Goal: Information Seeking & Learning: Learn about a topic

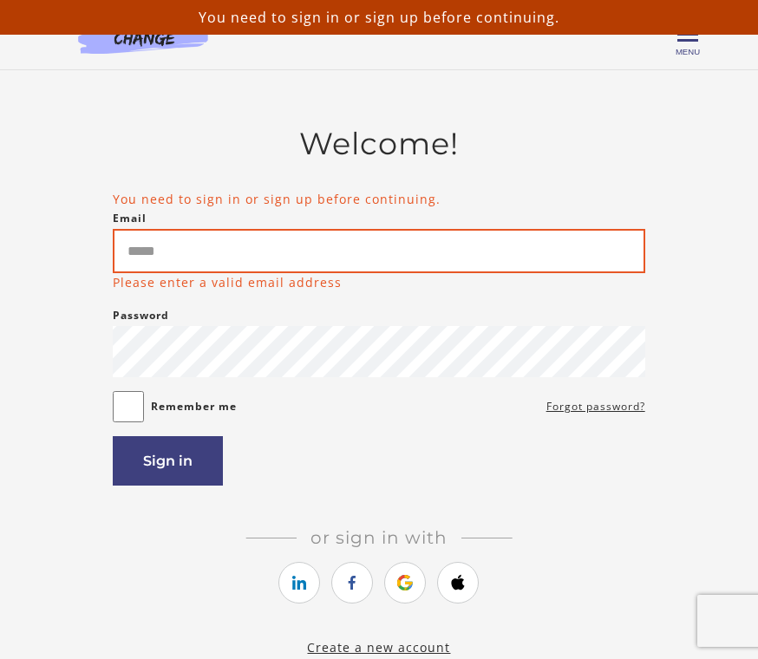
click at [291, 264] on input "Email" at bounding box center [379, 251] width 532 height 44
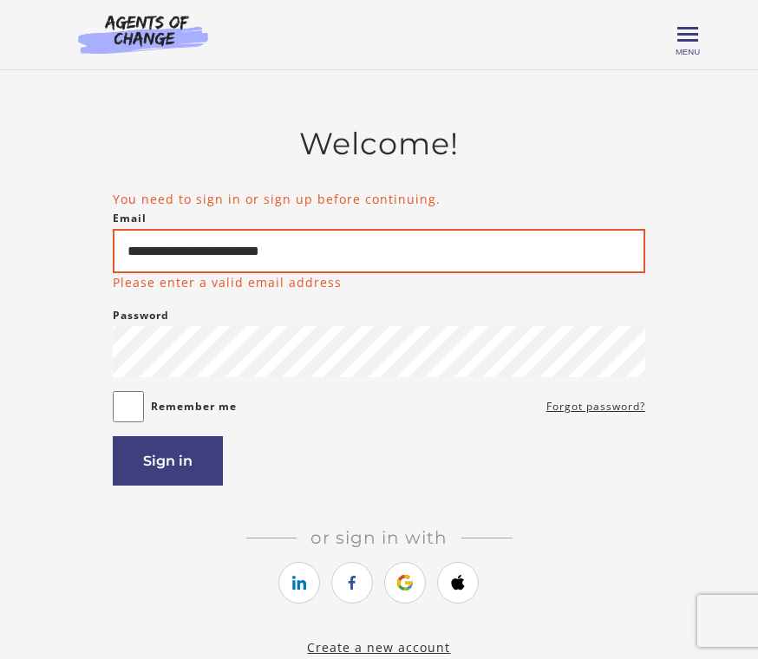
type input "**********"
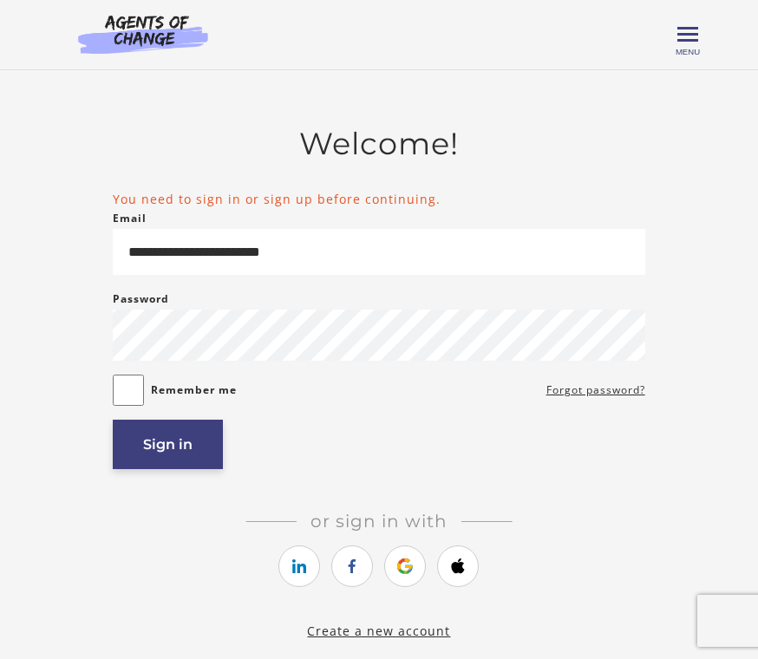
click at [178, 465] on button "Sign in" at bounding box center [168, 444] width 110 height 49
click at [592, 395] on link "Forgot password?" at bounding box center [595, 390] width 99 height 21
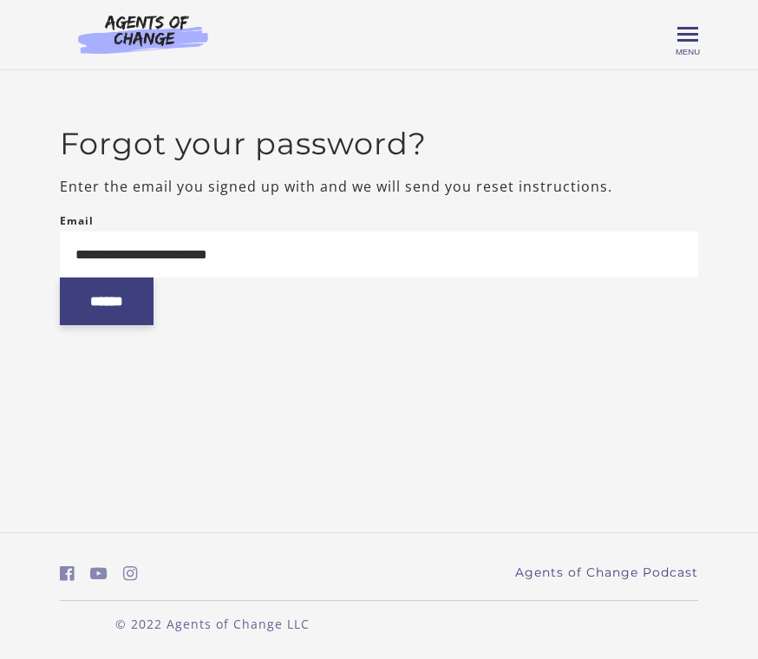
type input "**********"
click at [122, 325] on input "******" at bounding box center [107, 302] width 94 height 48
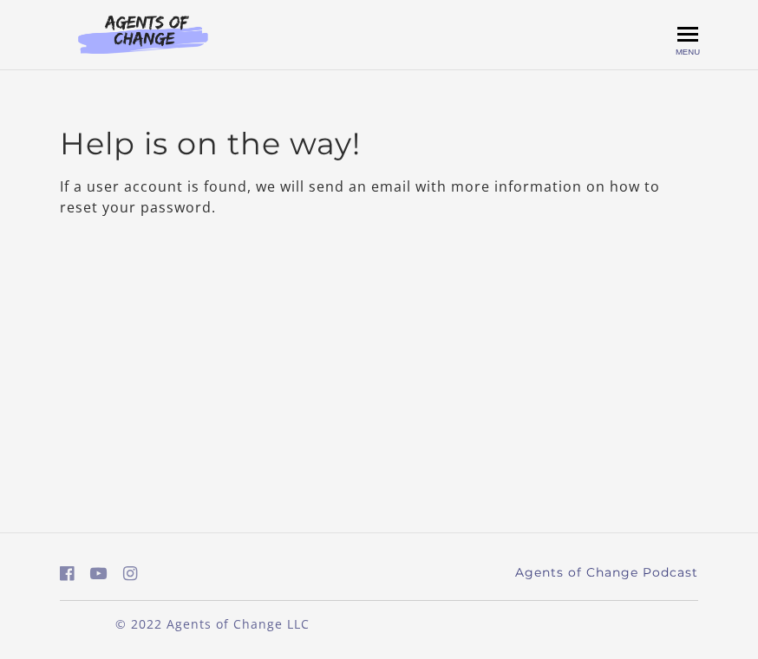
click at [686, 49] on span "Menu" at bounding box center [688, 52] width 24 height 10
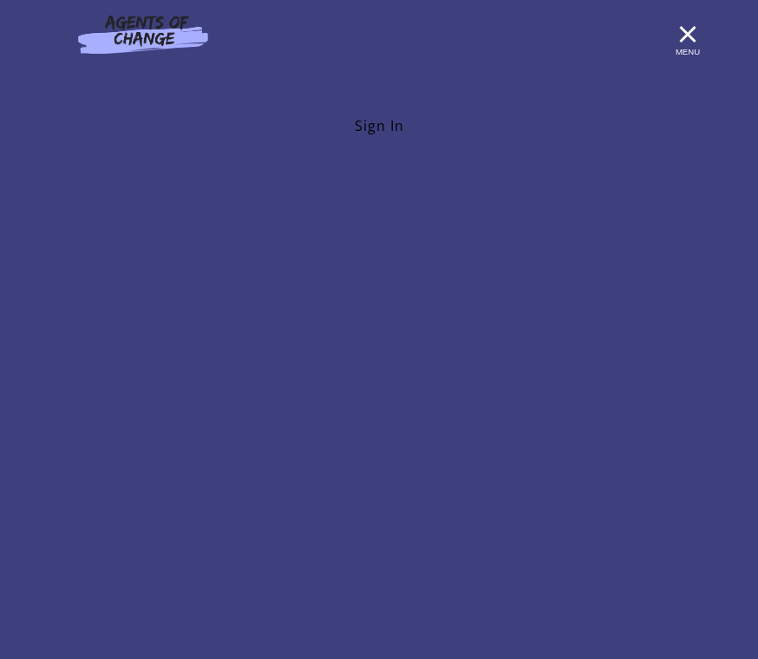
click at [385, 112] on link "Sign In" at bounding box center [379, 125] width 638 height 35
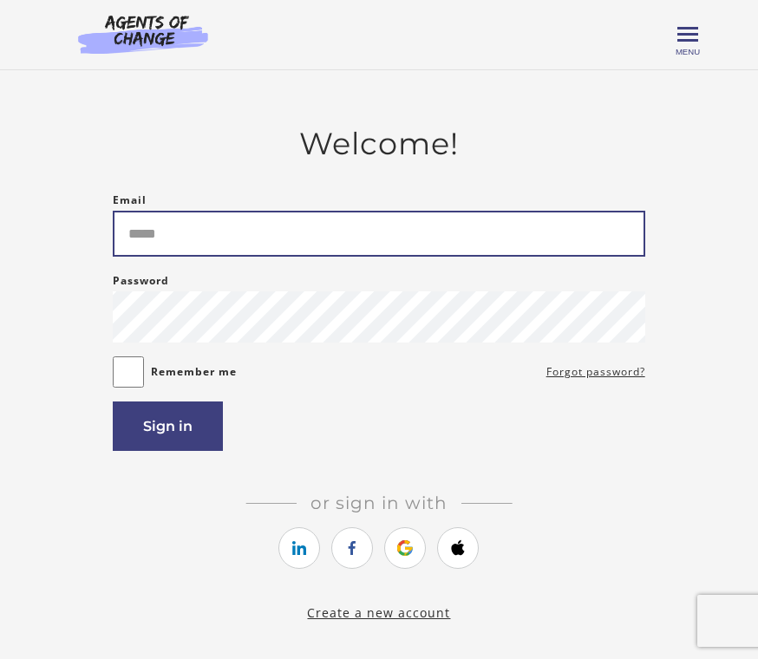
type input "**********"
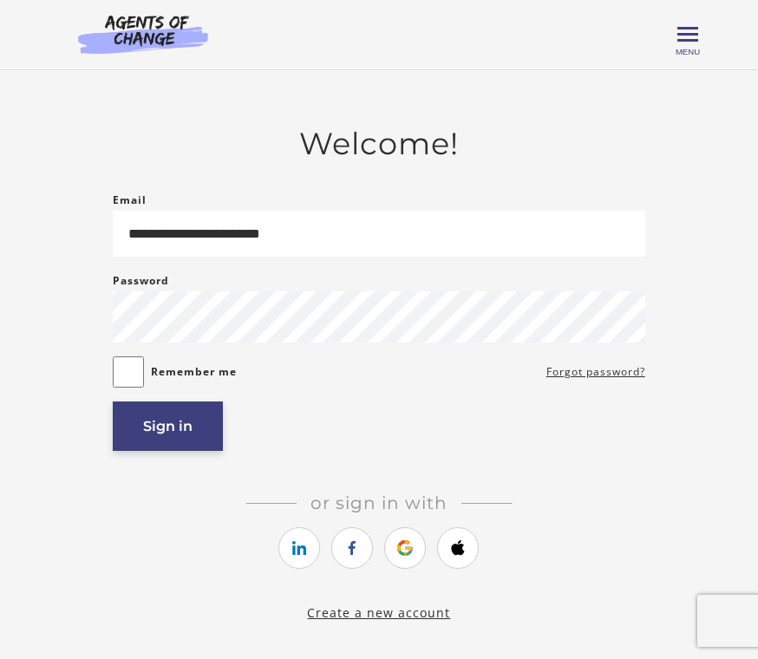
click at [187, 447] on button "Sign in" at bounding box center [168, 426] width 110 height 49
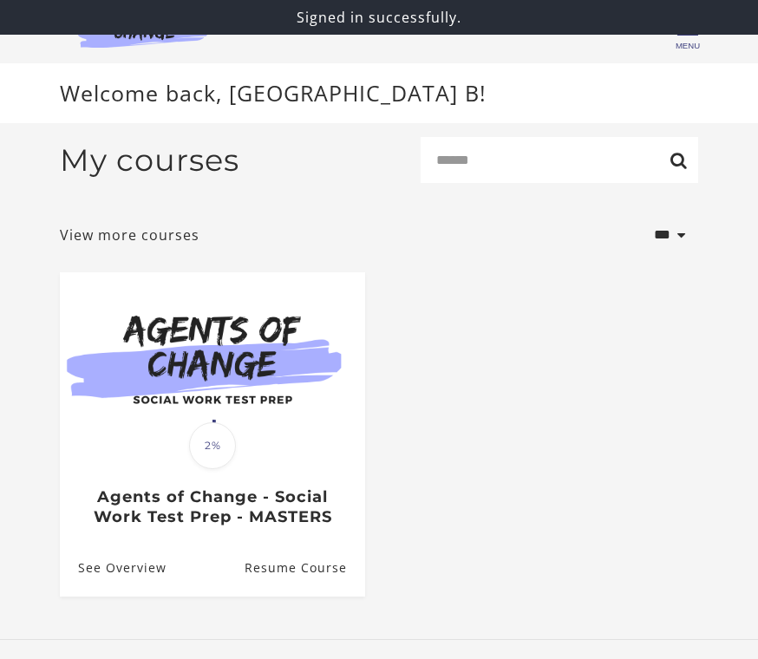
scroll to position [19, 0]
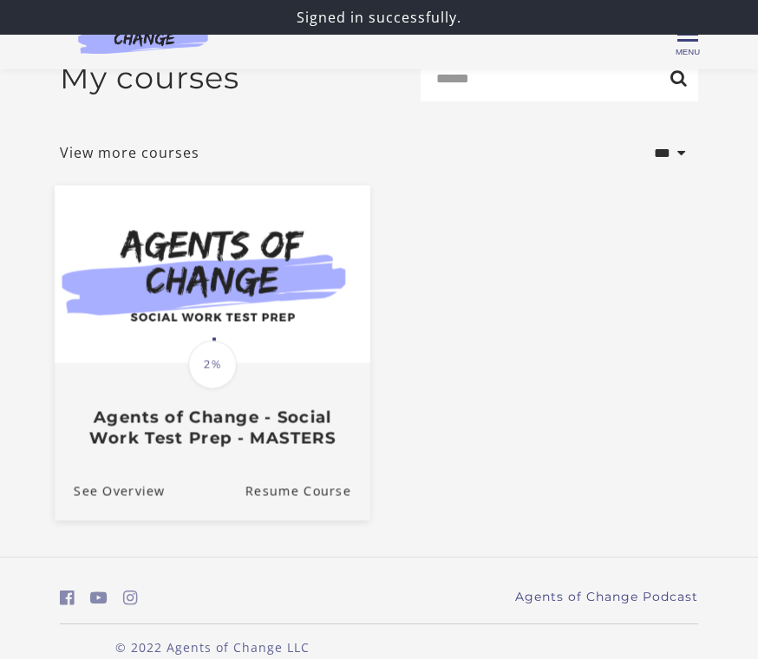
click at [216, 330] on img at bounding box center [213, 274] width 316 height 178
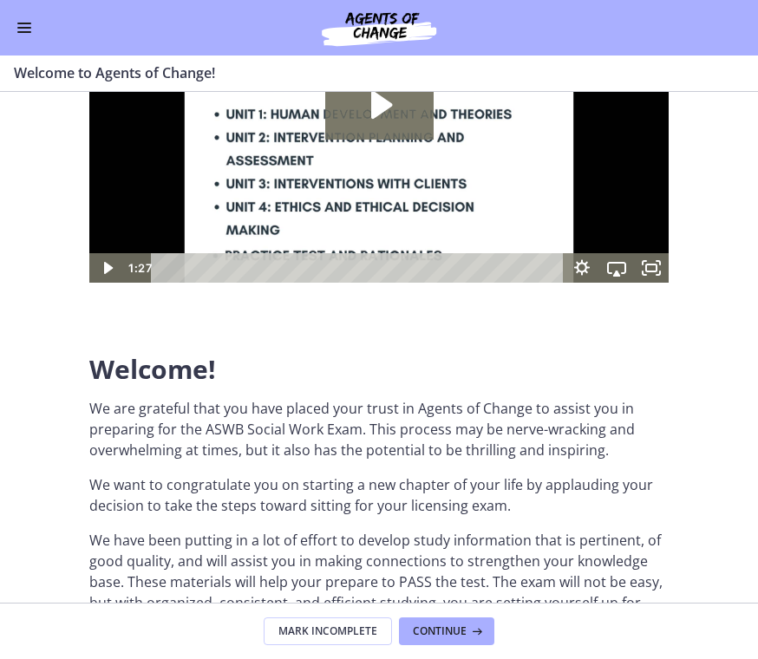
scroll to position [172, 0]
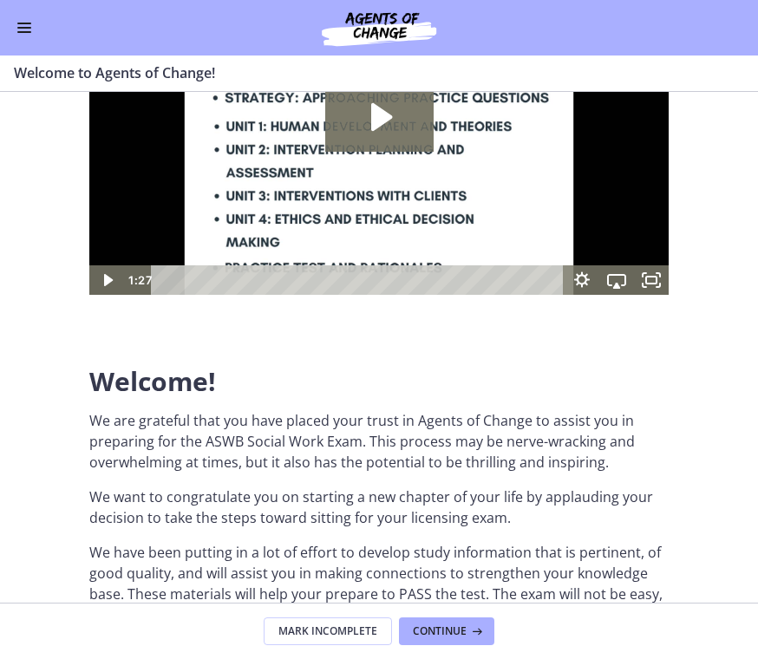
click at [25, 34] on button "Enable menu" at bounding box center [24, 27] width 21 height 21
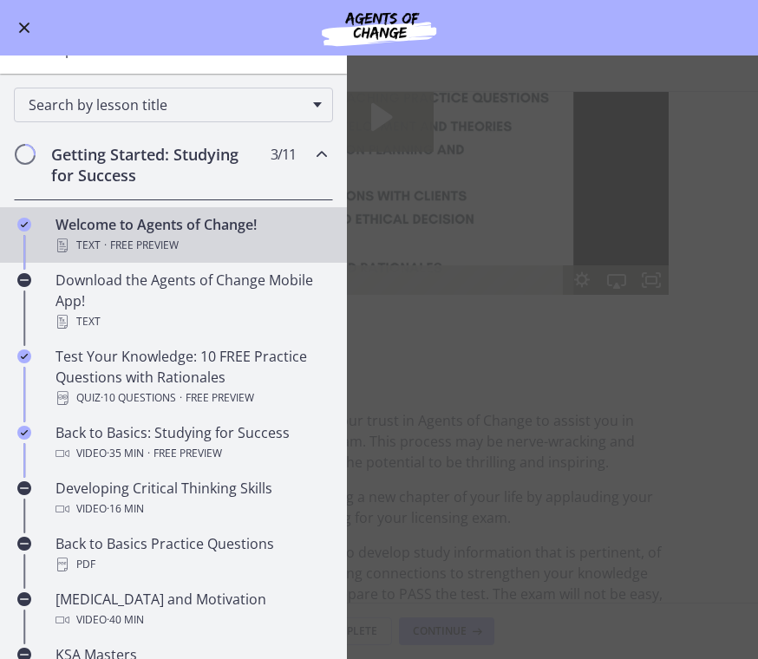
scroll to position [118, 0]
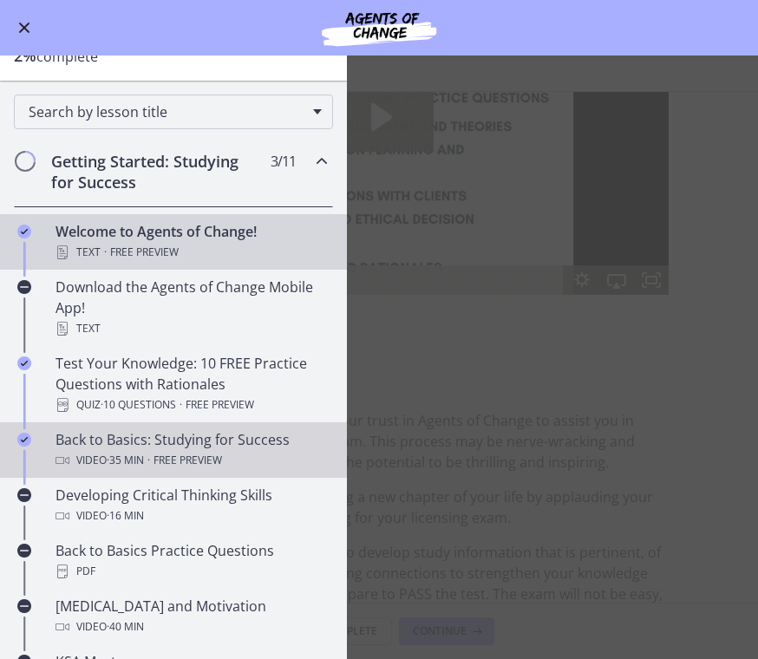
click at [256, 458] on div "Video · 35 min · Free preview" at bounding box center [191, 460] width 271 height 21
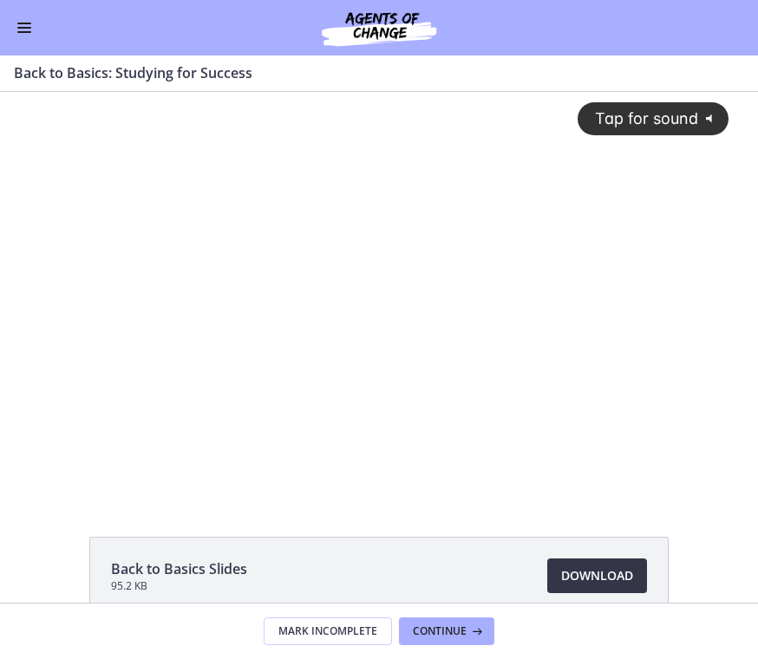
click at [603, 571] on span "Download Opens in a new window" at bounding box center [597, 575] width 72 height 21
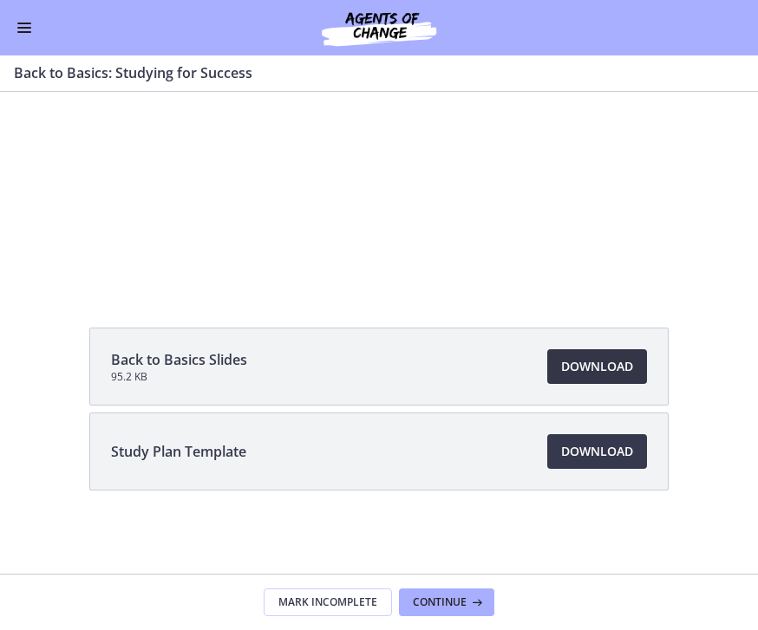
scroll to position [209, 0]
click at [644, 442] on link "Download Opens in a new window" at bounding box center [597, 451] width 100 height 35
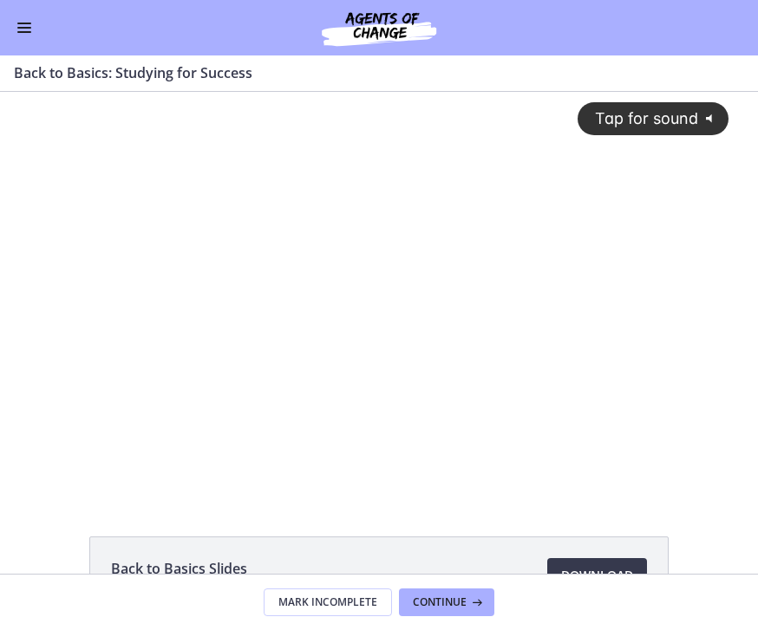
scroll to position [0, 0]
click at [457, 598] on span "Continue" at bounding box center [440, 603] width 54 height 14
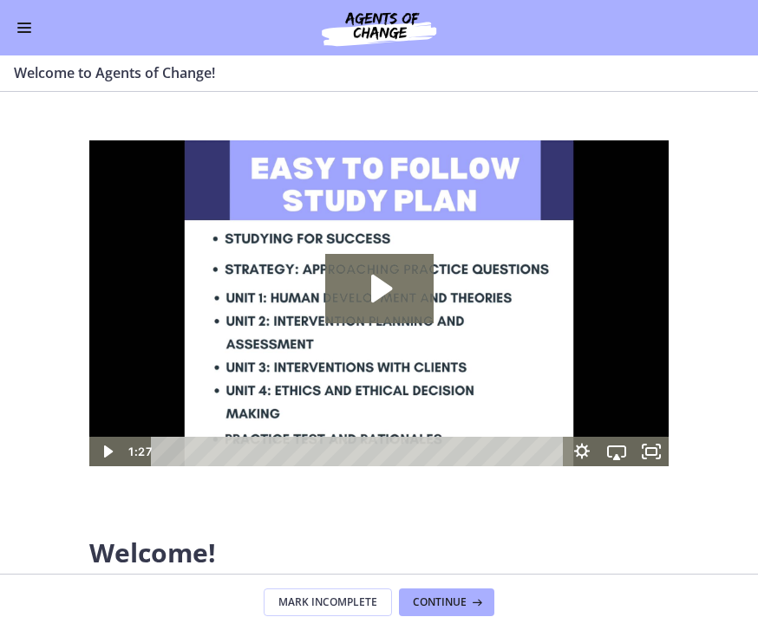
click at [29, 37] on button "Enable menu" at bounding box center [24, 27] width 21 height 21
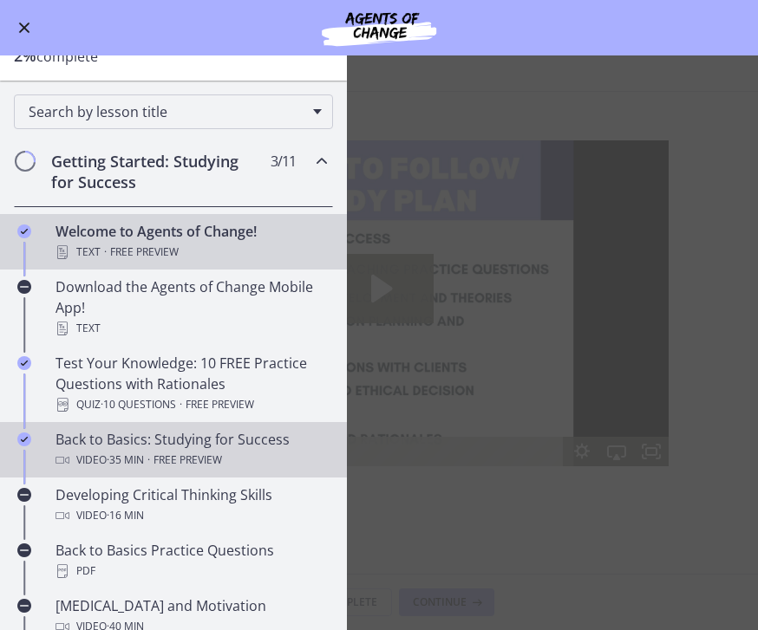
click at [238, 457] on div "Video · 35 min · Free preview" at bounding box center [191, 460] width 271 height 21
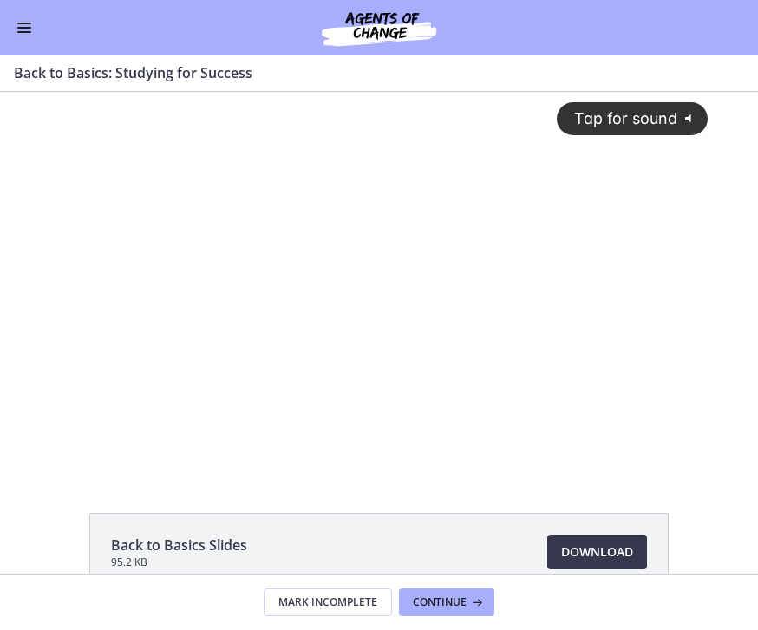
click at [132, 417] on div "Tap for sound @keyframes VOLUME_SMALL_WAVE_FLASH { 0% { opacity: 0; } 33% { opa…" at bounding box center [379, 269] width 678 height 354
click at [153, 440] on div at bounding box center [379, 283] width 678 height 382
click at [153, 491] on div "Back to Basics Slides 95.2 KB Download Opens in a new window Study Plan Templat…" at bounding box center [379, 333] width 758 height 482
click at [152, 432] on div at bounding box center [379, 283] width 678 height 382
click at [402, 438] on div at bounding box center [379, 283] width 678 height 382
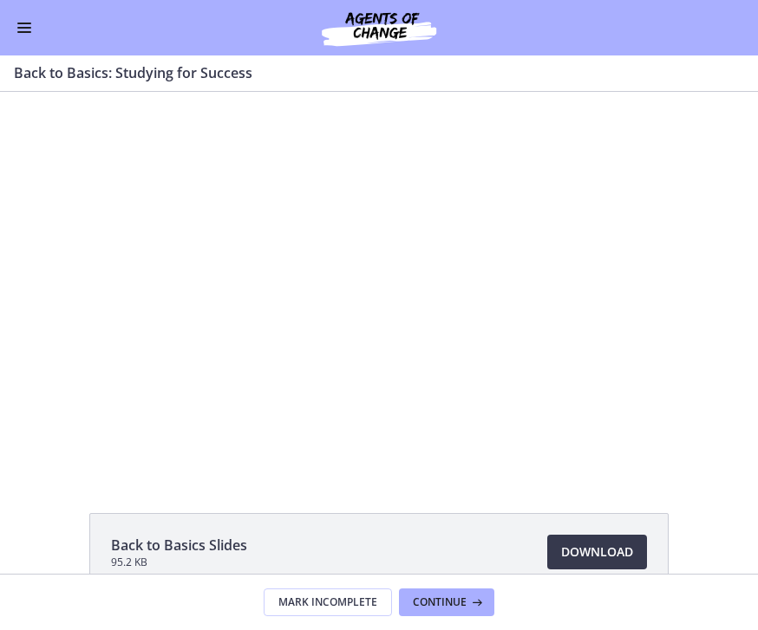
click at [446, 415] on div at bounding box center [379, 283] width 678 height 382
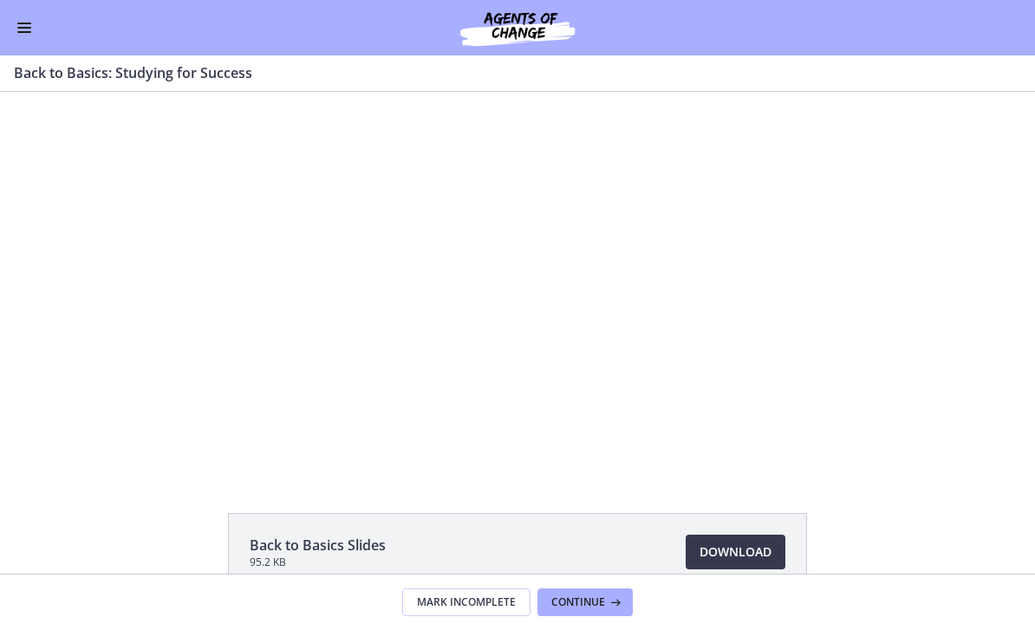
click at [33, 23] on button "Enable menu" at bounding box center [24, 27] width 21 height 21
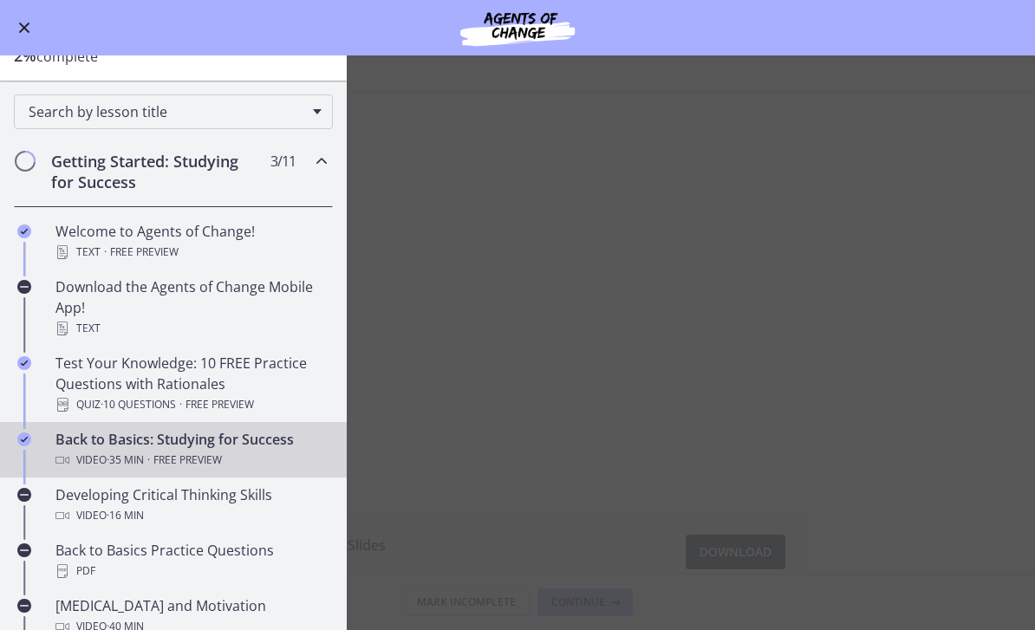
click at [30, 32] on button "Enable menu" at bounding box center [24, 27] width 21 height 21
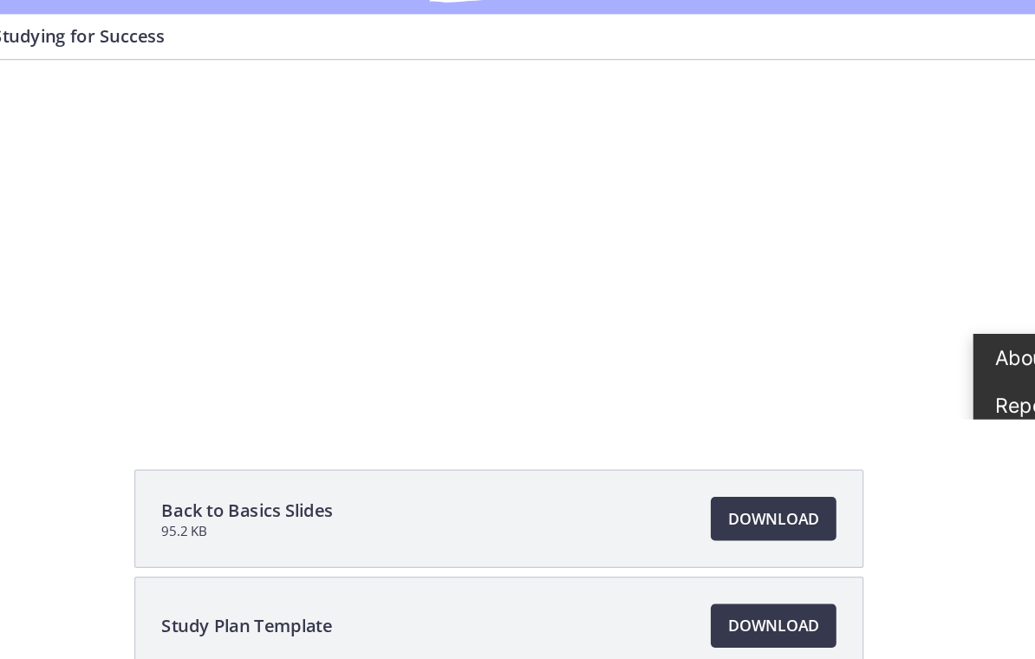
scroll to position [95, 0]
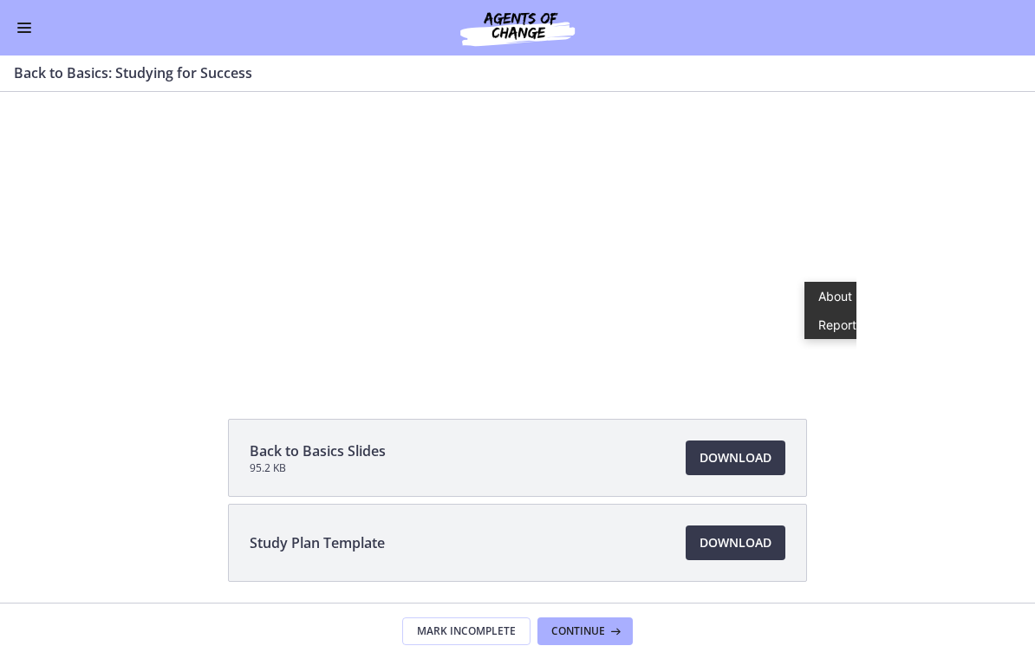
drag, startPoint x: 37, startPoint y: 1, endPoint x: 706, endPoint y: 340, distance: 749.7
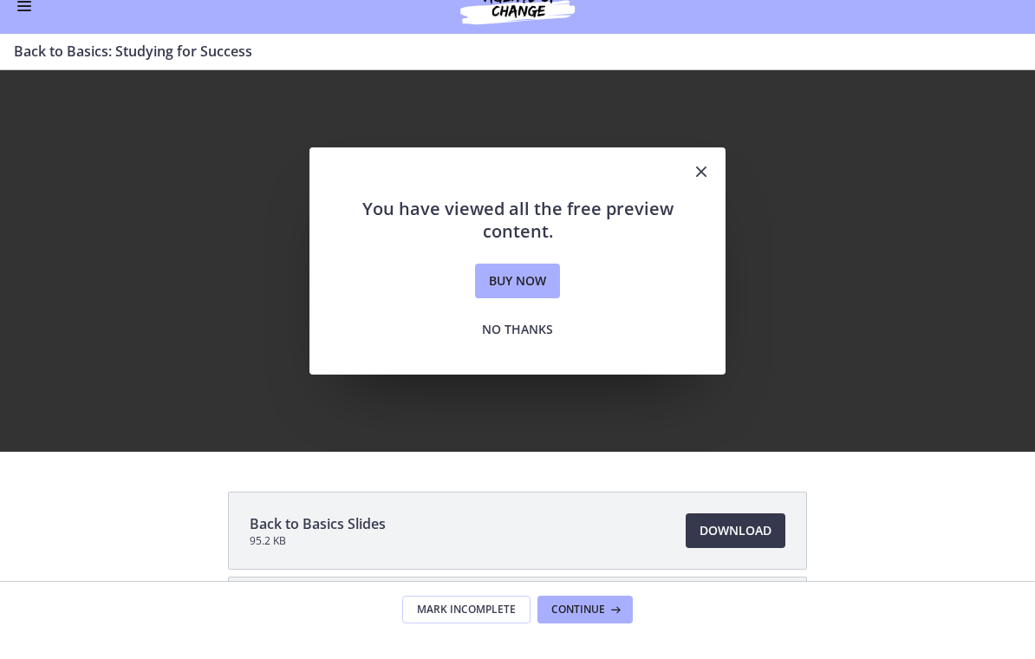
scroll to position [0, 0]
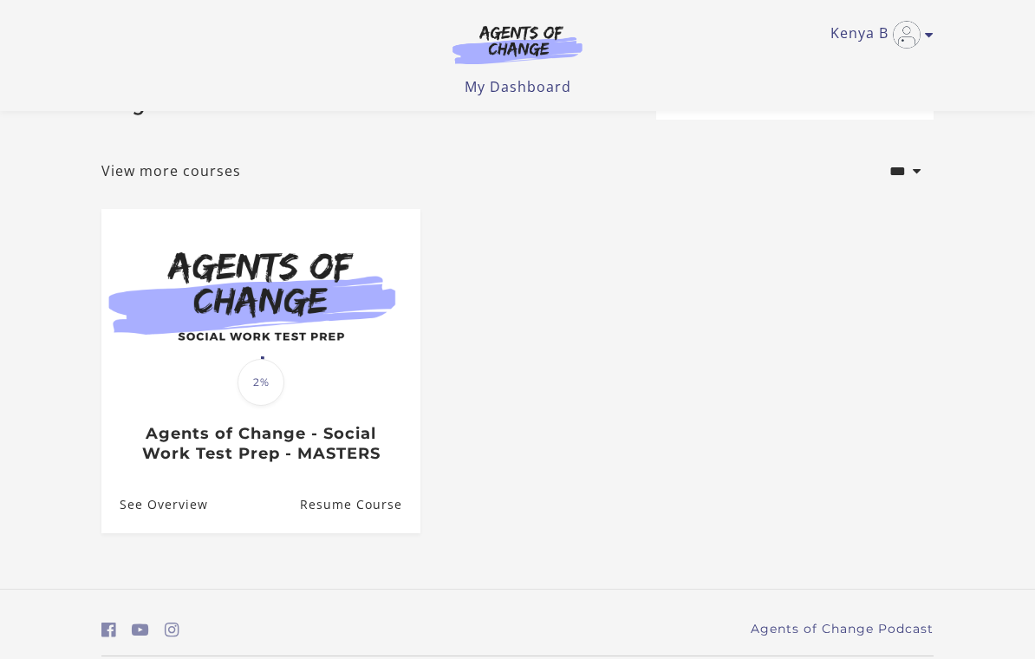
scroll to position [93, 0]
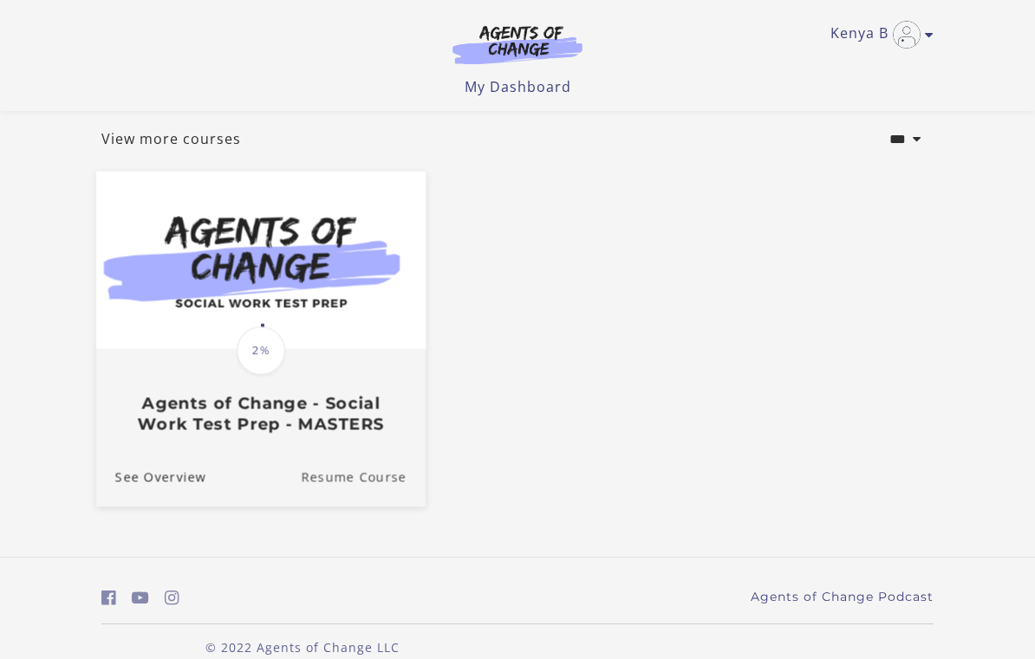
click at [372, 478] on link "Resume Course" at bounding box center [363, 477] width 125 height 58
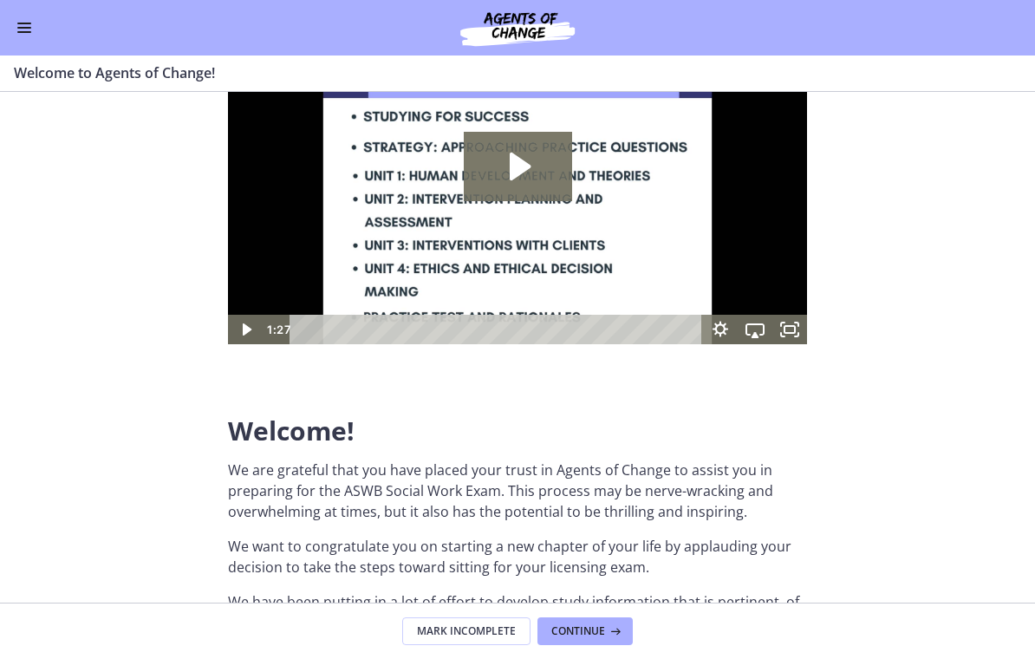
scroll to position [121, 0]
click at [45, 28] on div "Go to Dashboard" at bounding box center [517, 28] width 1035 height 56
click at [19, 36] on button "Enable menu" at bounding box center [24, 27] width 21 height 21
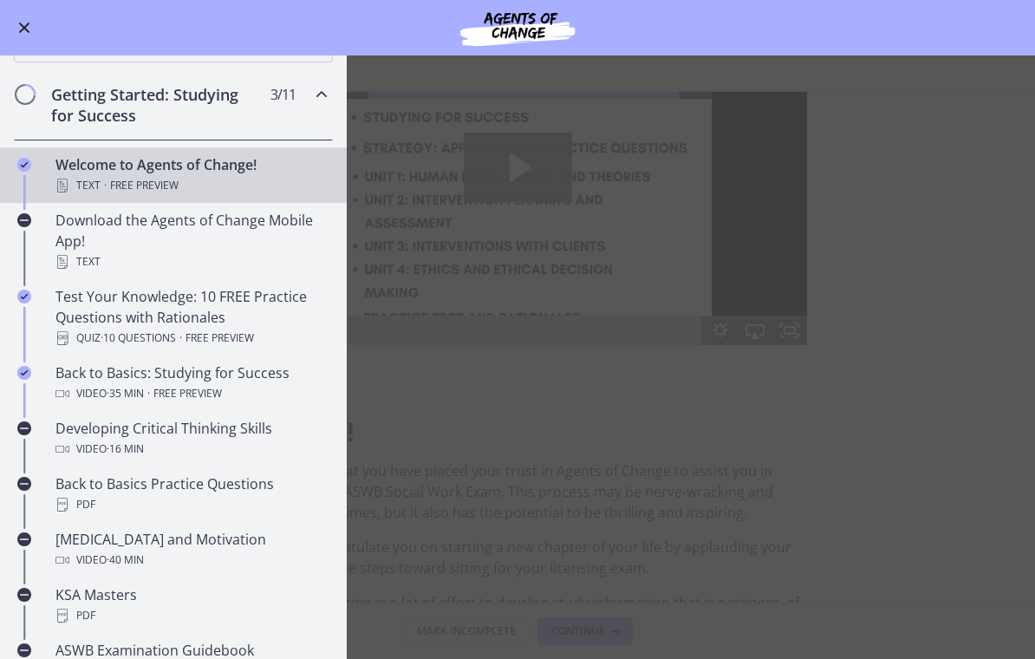
scroll to position [186, 0]
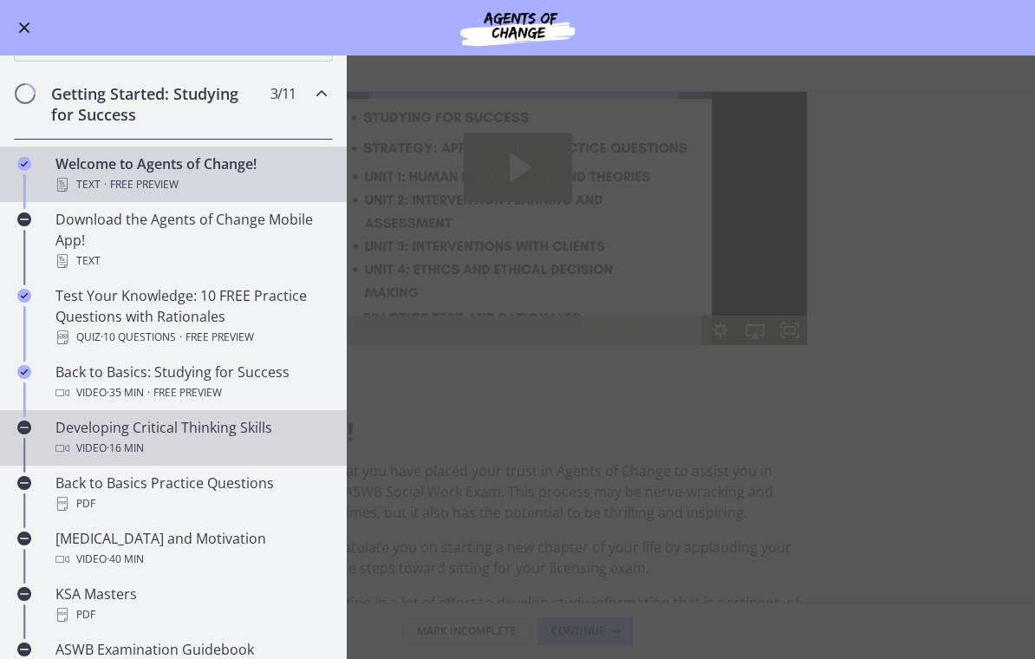
click at [223, 430] on div "Developing Critical Thinking Skills Video · 16 min" at bounding box center [191, 438] width 271 height 42
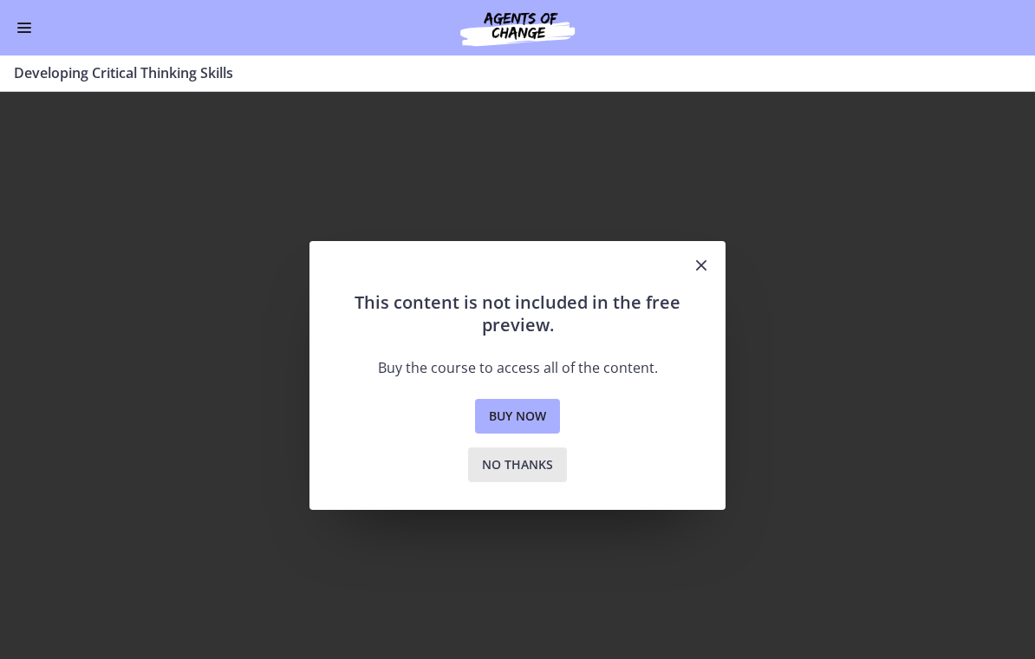
click at [521, 470] on span "No thanks" at bounding box center [517, 464] width 71 height 21
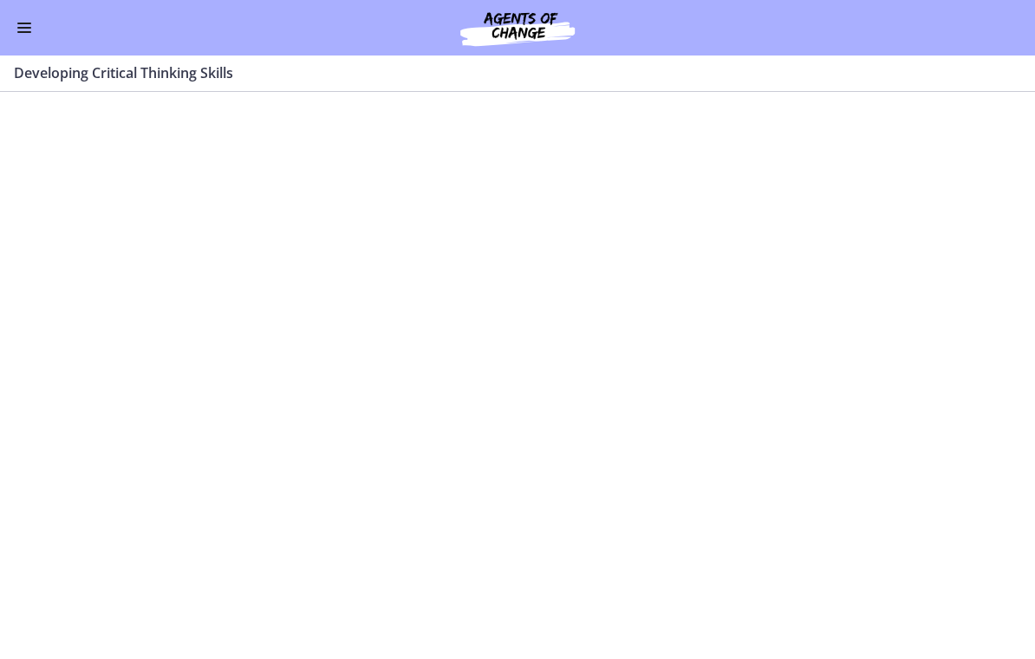
click at [641, 368] on section at bounding box center [517, 375] width 1035 height 567
click at [127, 69] on h3 "Developing Critical Thinking Skills" at bounding box center [507, 72] width 987 height 21
click at [31, 34] on button "Enable menu" at bounding box center [24, 27] width 21 height 21
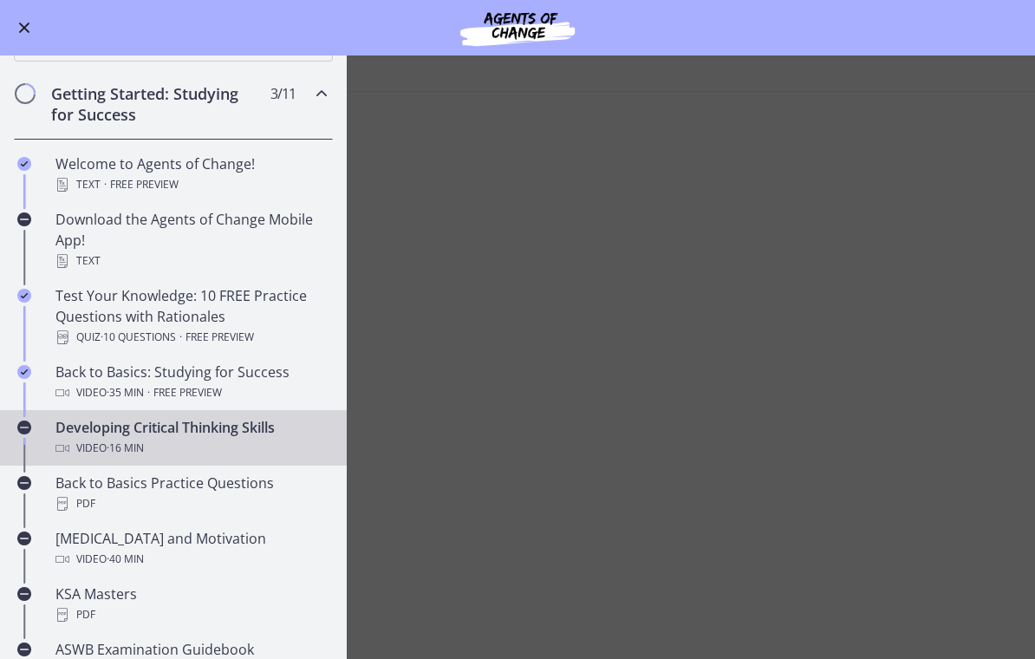
click at [254, 443] on div "Video · 16 min" at bounding box center [191, 448] width 271 height 21
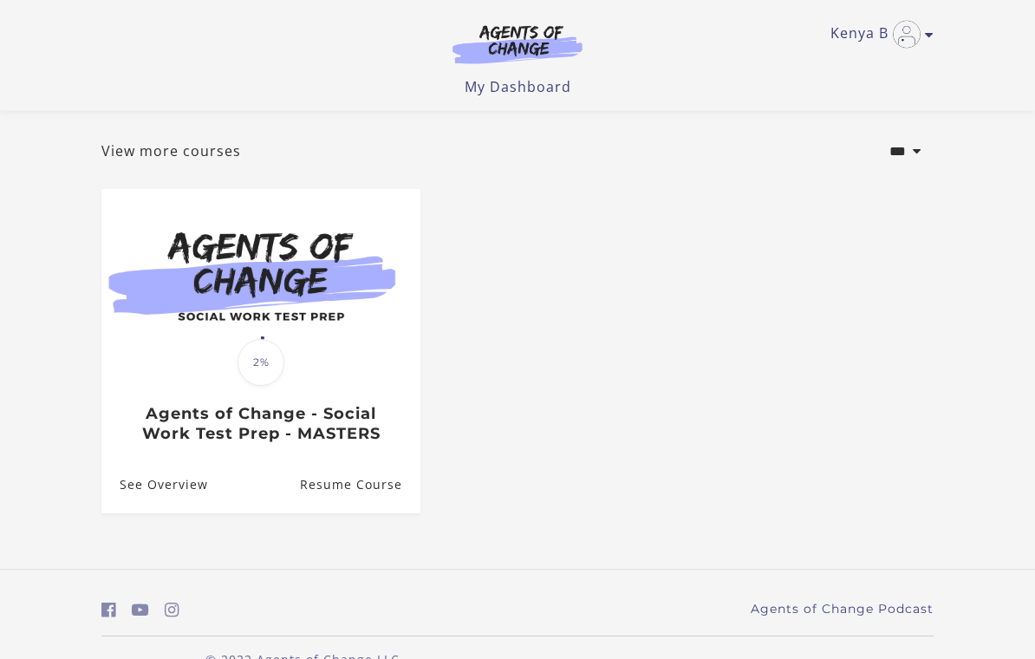
scroll to position [93, 0]
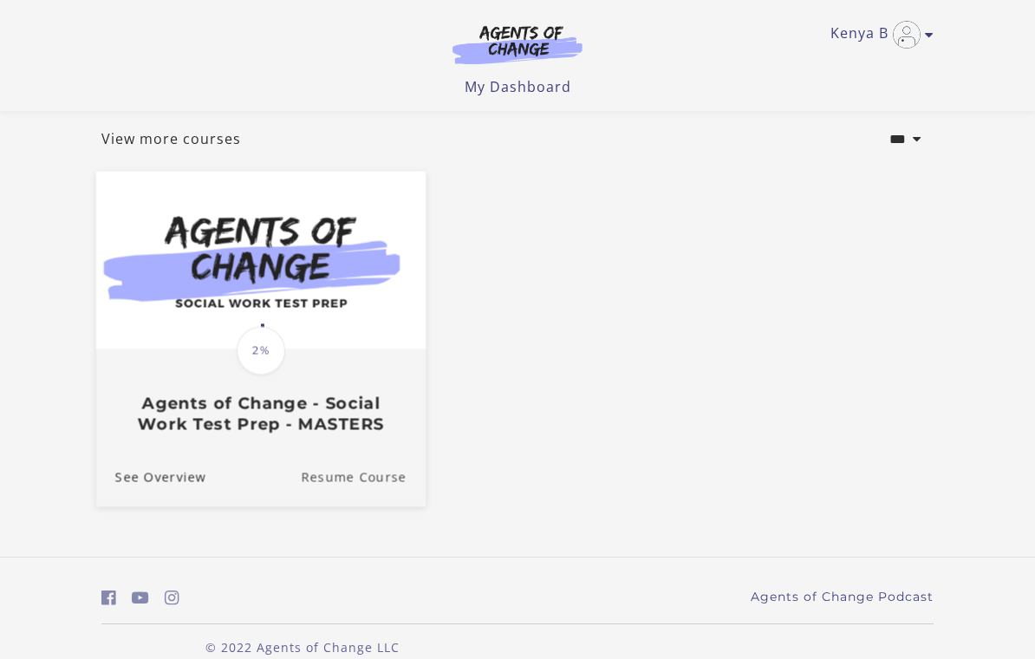
click at [353, 474] on link "Resume Course" at bounding box center [363, 477] width 125 height 58
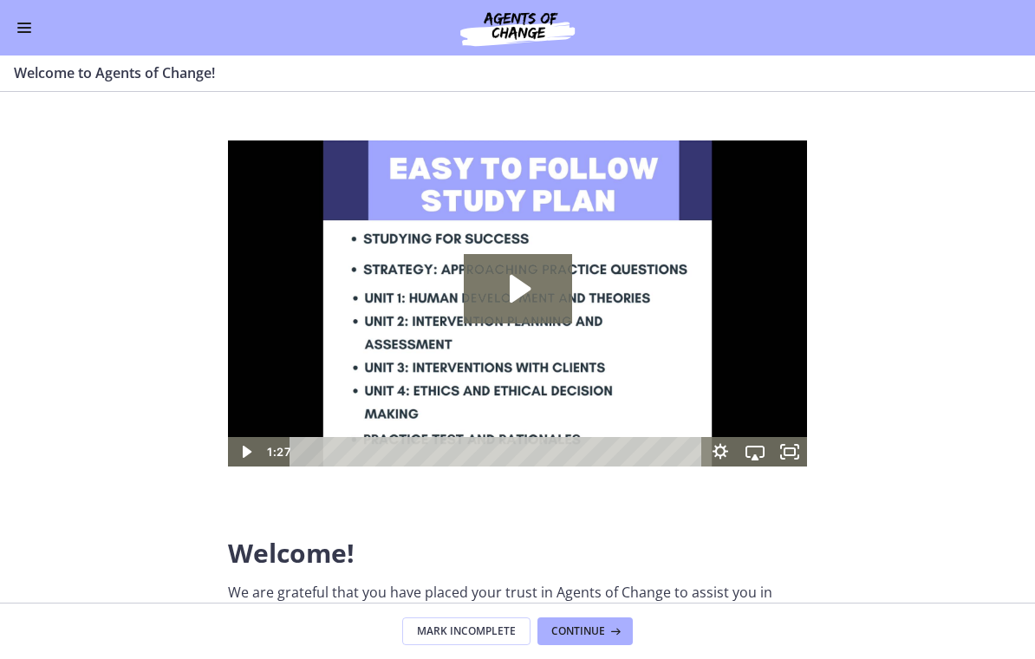
click at [32, 30] on button "Enable menu" at bounding box center [24, 27] width 21 height 21
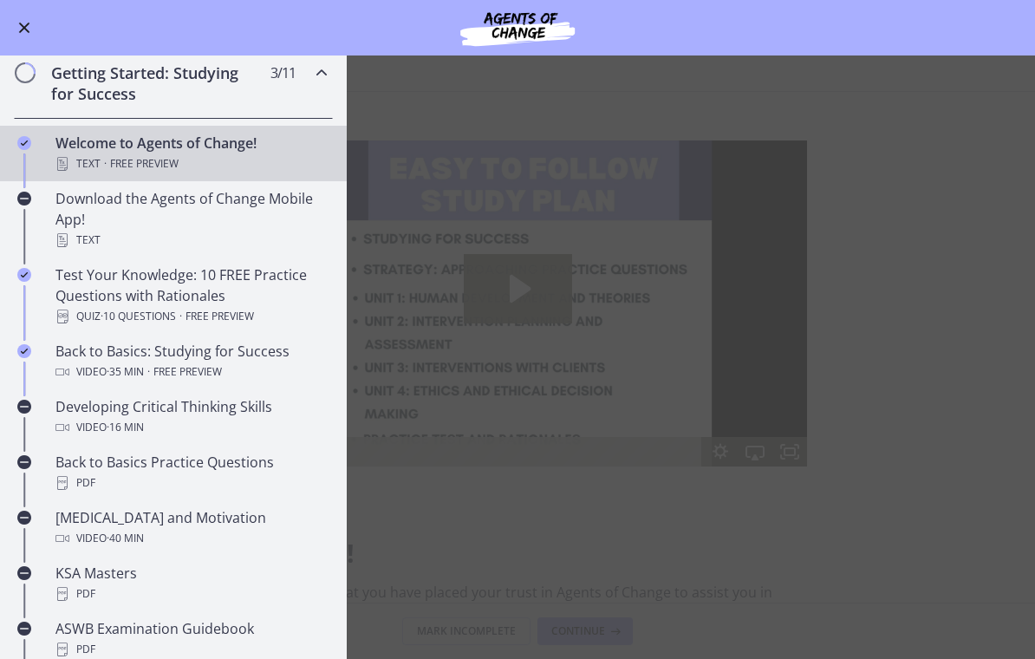
scroll to position [208, 0]
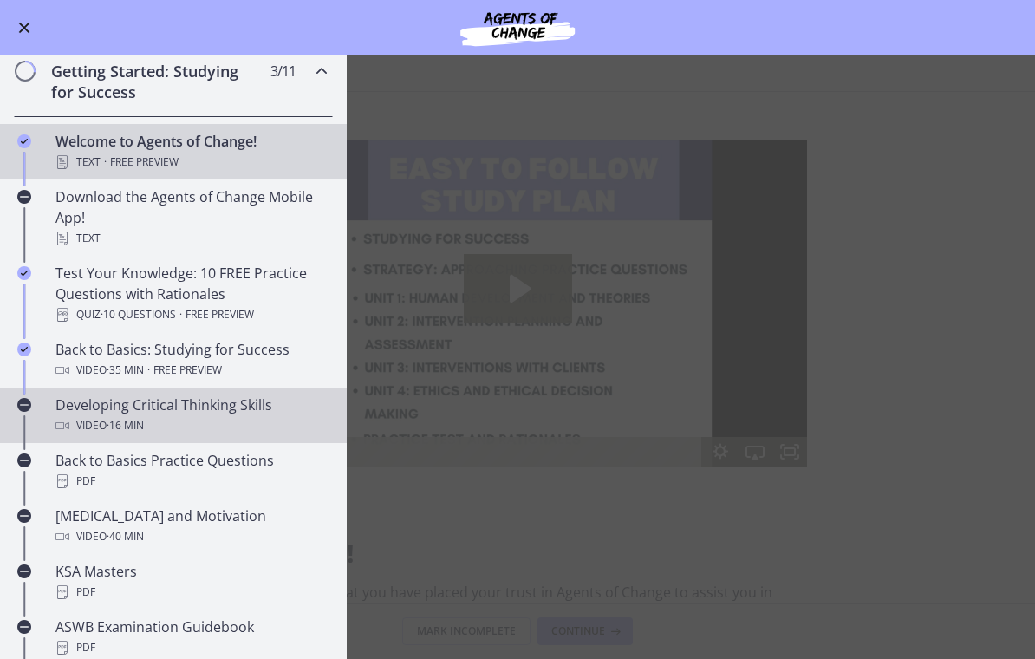
click at [255, 415] on div "Video · 16 min" at bounding box center [191, 425] width 271 height 21
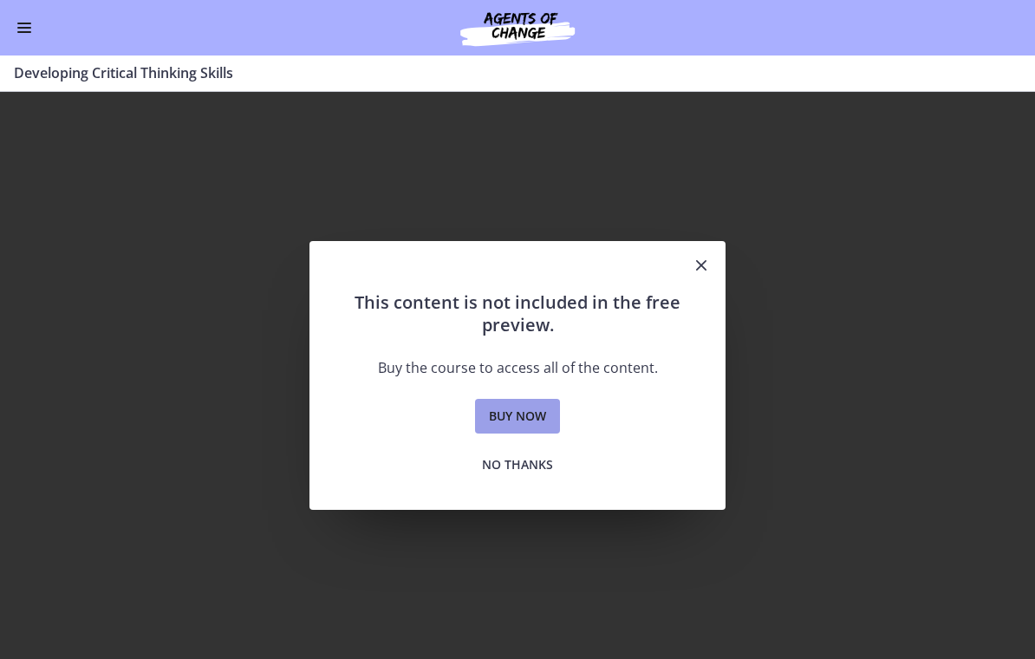
click at [520, 407] on span "Buy now" at bounding box center [517, 416] width 57 height 21
